Goal: Task Accomplishment & Management: Use online tool/utility

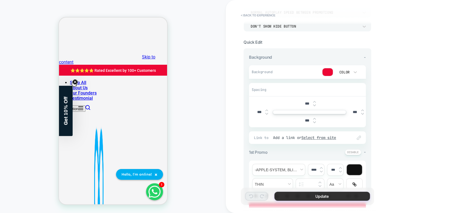
click at [310, 195] on button "Update" at bounding box center [322, 196] width 96 height 9
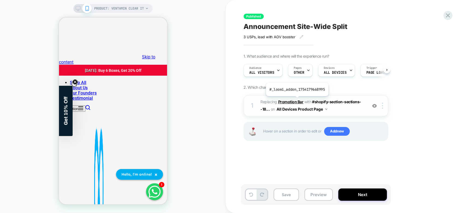
click at [296, 100] on b "Promotion Bar" at bounding box center [290, 101] width 25 height 5
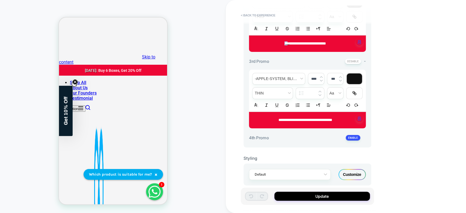
scroll to position [295, 0]
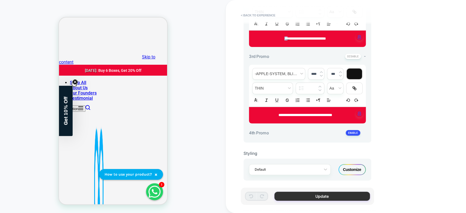
click at [329, 193] on button "Update" at bounding box center [322, 196] width 96 height 9
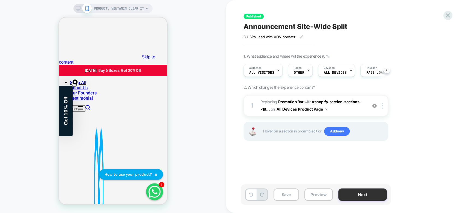
scroll to position [0, 0]
click at [355, 192] on button "Next" at bounding box center [362, 194] width 49 height 12
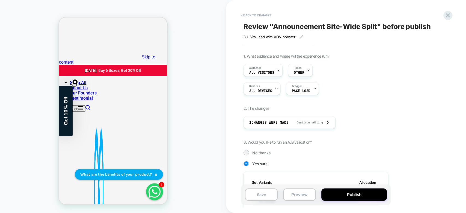
scroll to position [0, 0]
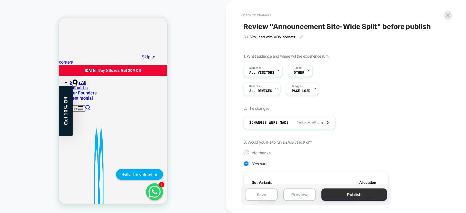
click at [361, 195] on button "Publish" at bounding box center [354, 194] width 66 height 12
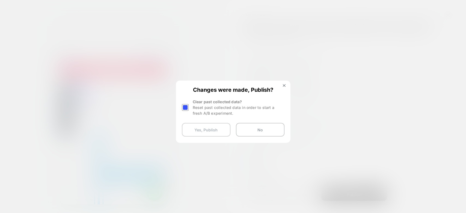
click at [214, 129] on button "Yes, Publish" at bounding box center [206, 130] width 49 height 14
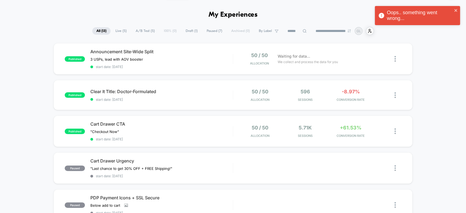
scroll to position [9, 0]
